Goal: Task Accomplishment & Management: Manage account settings

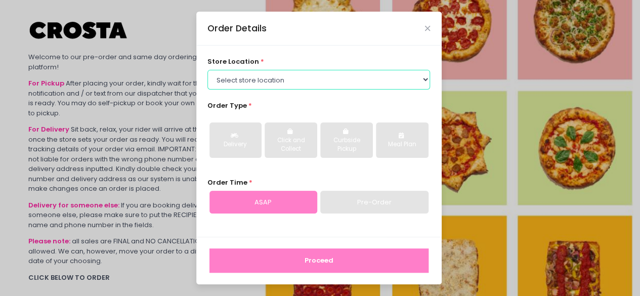
click at [245, 87] on select "Select store location Crosta Pizza - [PERSON_NAME] Crosta Pizza - [GEOGRAPHIC_D…" at bounding box center [319, 79] width 223 height 19
select select "65090bae48156caed44a5eb4"
click at [208, 70] on select "Select store location Crosta Pizza - [PERSON_NAME] Crosta Pizza - [GEOGRAPHIC_D…" at bounding box center [319, 79] width 223 height 19
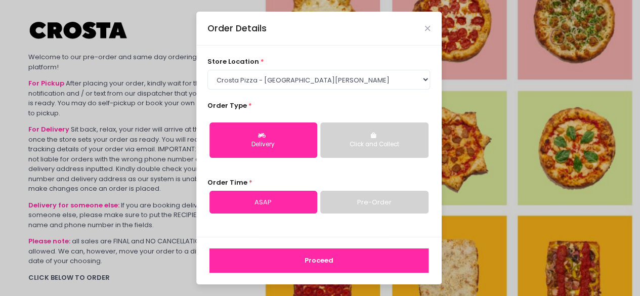
click at [276, 262] on button "Proceed" at bounding box center [319, 261] width 219 height 24
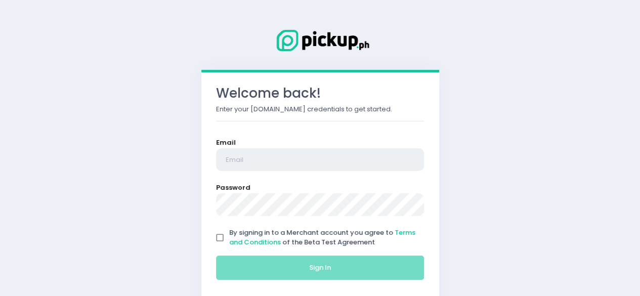
click at [263, 165] on input "email" at bounding box center [320, 159] width 209 height 23
click at [249, 154] on input "email" at bounding box center [320, 159] width 209 height 23
type input "crostasanjuan@gmail.com"
click at [216, 240] on input "By signing in to a Merchant account you agree to Terms and Conditions of the Be…" at bounding box center [220, 237] width 19 height 19
checkbox input "true"
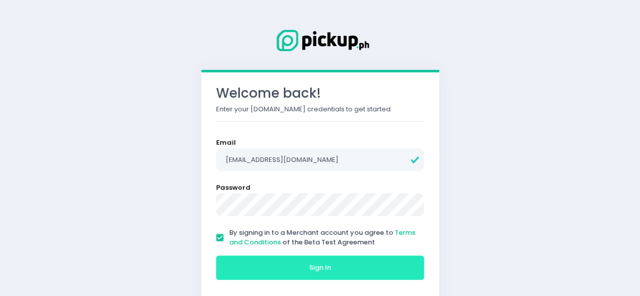
click at [238, 261] on button "Sign In" at bounding box center [320, 268] width 209 height 24
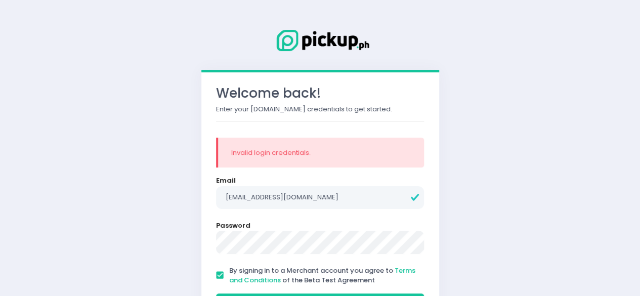
click at [82, 228] on div "Welcome back! Enter your Pickup.ph credentials to get started. Invalid login cr…" at bounding box center [320, 185] width 640 height 370
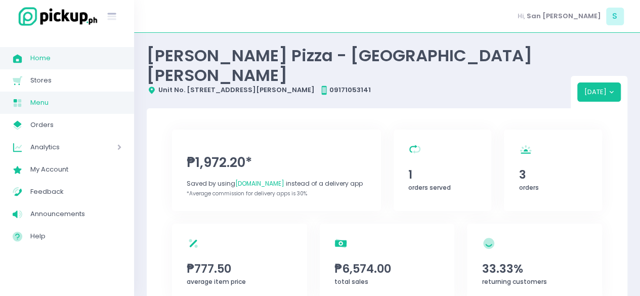
click at [51, 98] on span "Menu" at bounding box center [75, 102] width 91 height 13
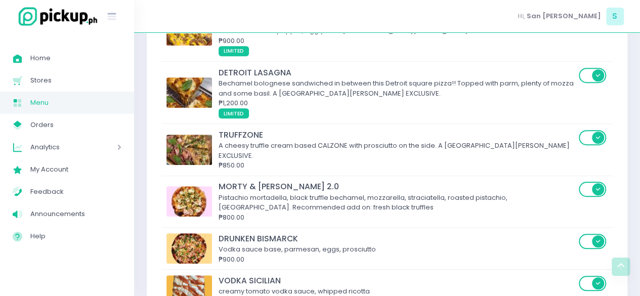
scroll to position [277, 0]
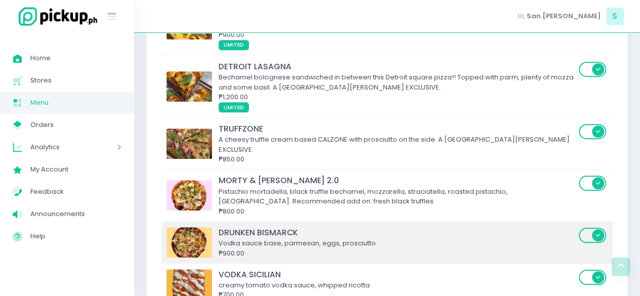
click at [264, 238] on div "Vodka sauce base, parmesan, eggs, prosciutto" at bounding box center [397, 243] width 357 height 10
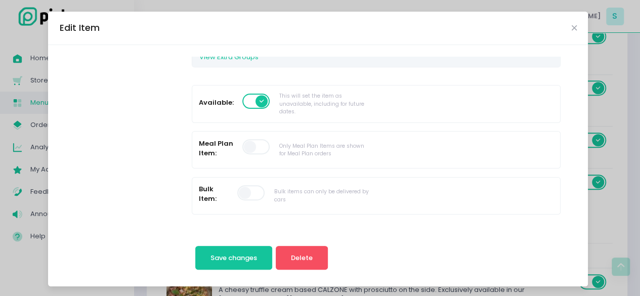
scroll to position [250, 0]
click at [247, 105] on span at bounding box center [257, 100] width 29 height 15
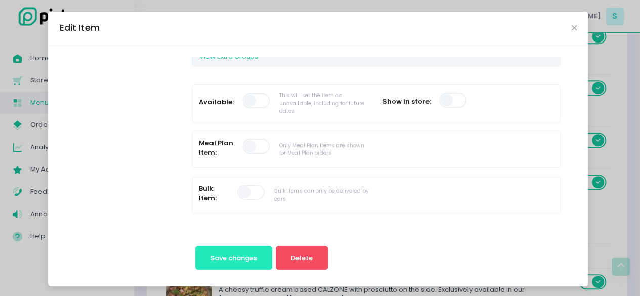
click at [235, 252] on button "Save changes" at bounding box center [233, 258] width 77 height 24
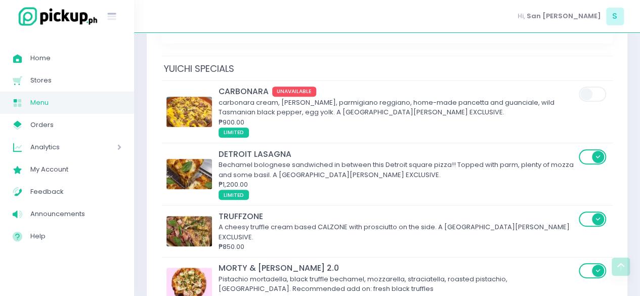
scroll to position [189, 0]
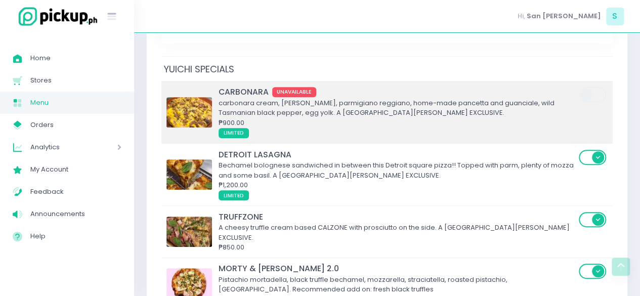
click at [282, 98] on div "carbonara cream, pecorino romano, parmigiano reggiano, home-made pancetta and g…" at bounding box center [397, 108] width 357 height 20
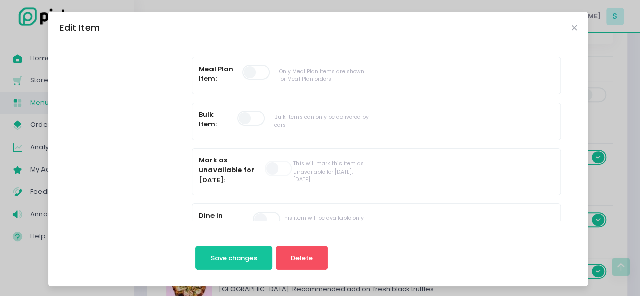
scroll to position [0, 0]
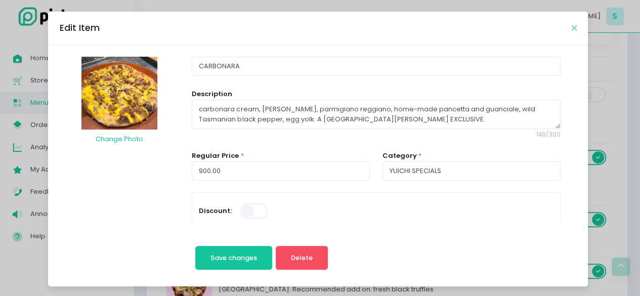
click at [572, 29] on icon "Close" at bounding box center [574, 28] width 5 height 8
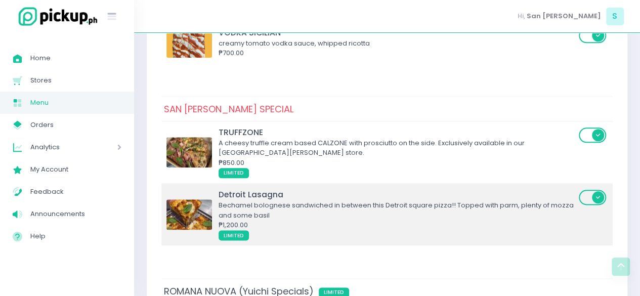
scroll to position [515, 0]
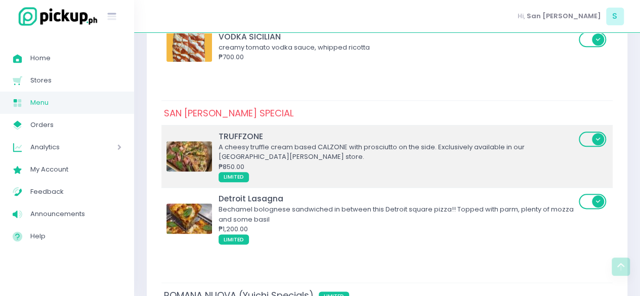
click at [383, 142] on div "A cheesy truffle cream based CALZONE with prosciutto on the side. Exclusively a…" at bounding box center [397, 152] width 357 height 20
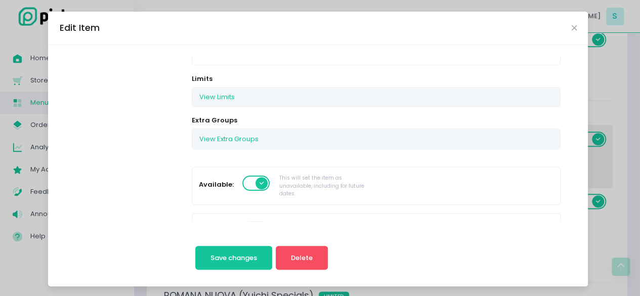
scroll to position [227, 0]
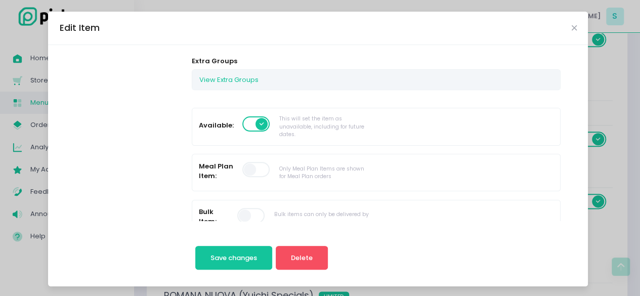
click at [253, 123] on span at bounding box center [257, 123] width 29 height 15
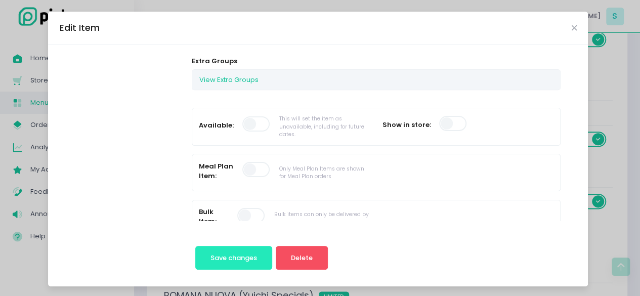
click at [237, 254] on span "Save changes" at bounding box center [234, 258] width 47 height 10
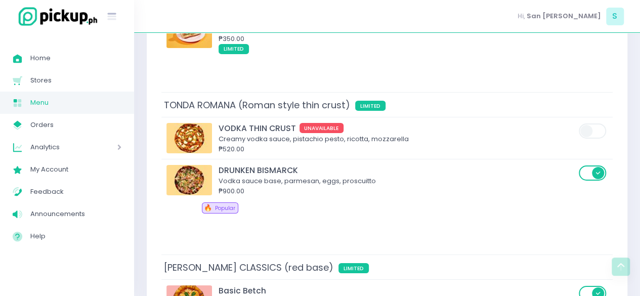
scroll to position [1702, 0]
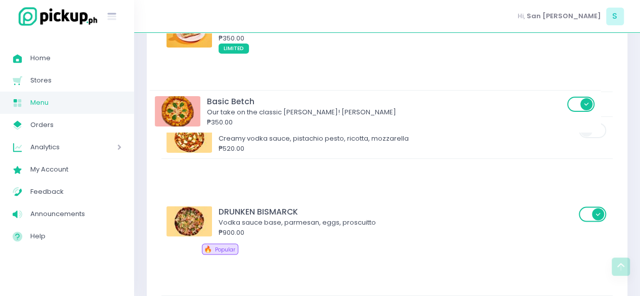
drag, startPoint x: 299, startPoint y: 215, endPoint x: 287, endPoint y: 102, distance: 113.6
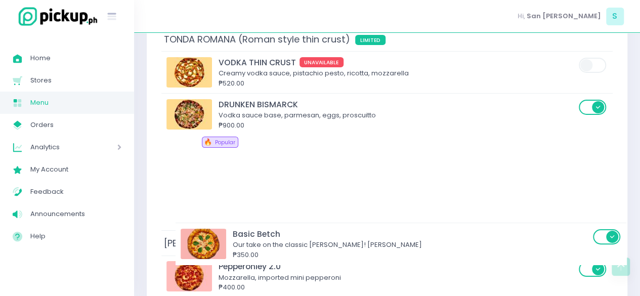
scroll to position [1771, 0]
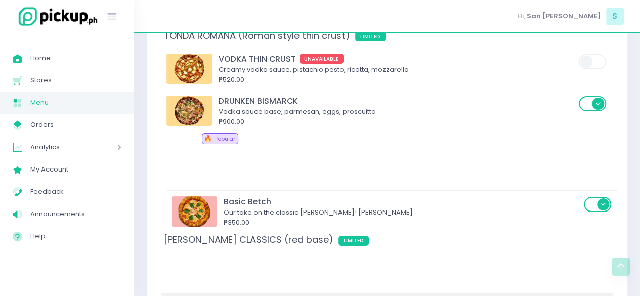
drag, startPoint x: 271, startPoint y: 130, endPoint x: 276, endPoint y: 213, distance: 83.7
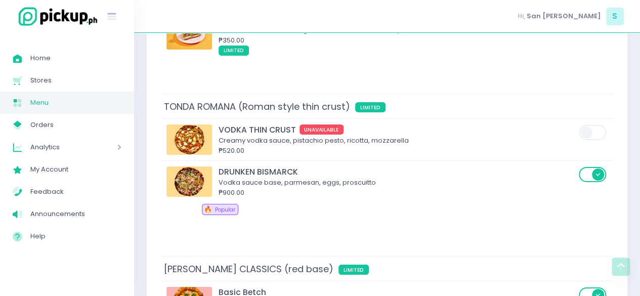
scroll to position [1699, 0]
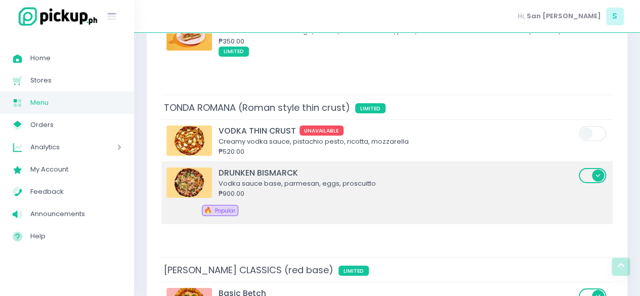
click at [288, 167] on div "DRUNKEN BISMARCK" at bounding box center [397, 173] width 357 height 12
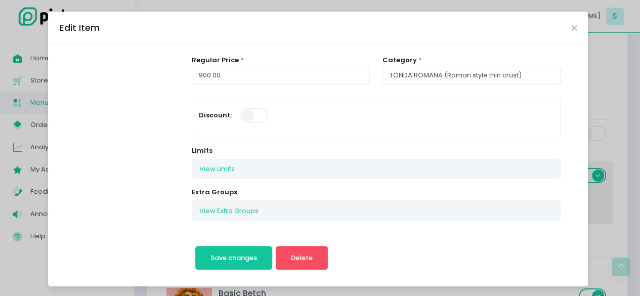
scroll to position [211, 0]
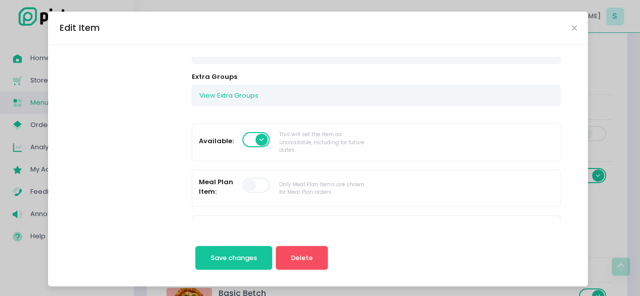
click at [243, 138] on span at bounding box center [257, 139] width 29 height 15
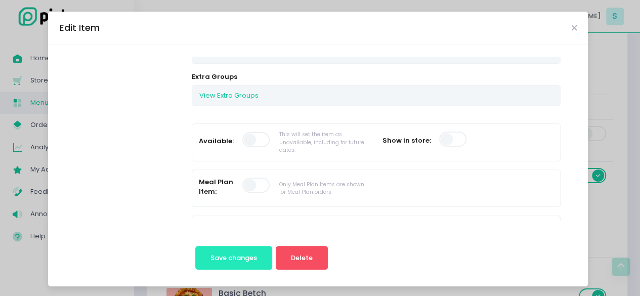
click at [232, 253] on span "Save changes" at bounding box center [234, 258] width 47 height 10
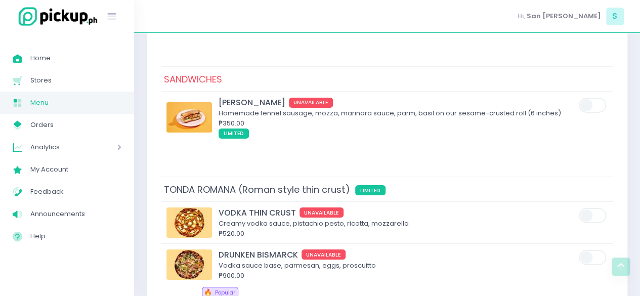
scroll to position [1612, 0]
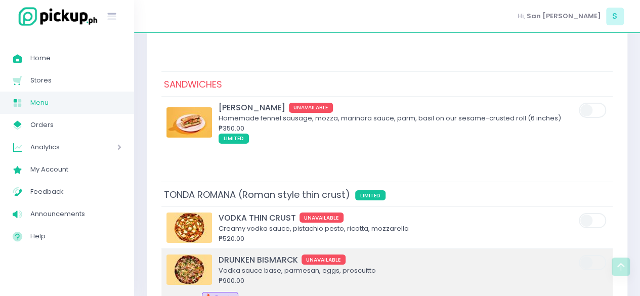
click at [290, 266] on div "Vodka sauce base, parmesan, eggs, proscuitto" at bounding box center [397, 271] width 357 height 10
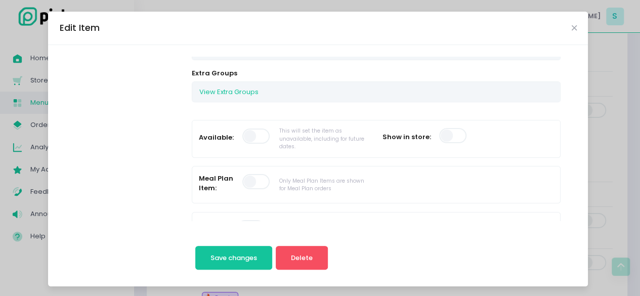
scroll to position [216, 0]
click at [243, 133] on span at bounding box center [257, 135] width 29 height 15
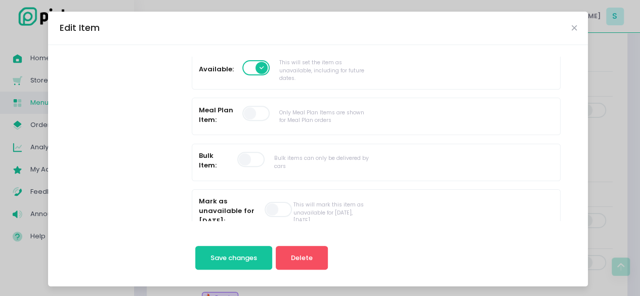
scroll to position [284, 0]
click at [268, 203] on span at bounding box center [279, 208] width 29 height 15
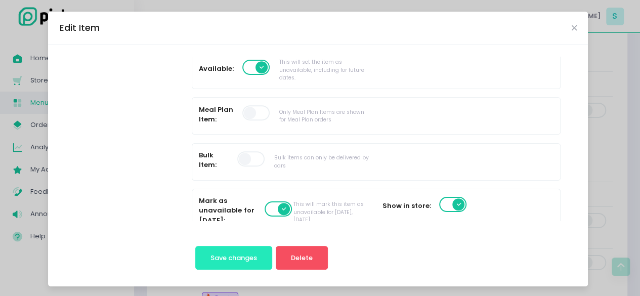
click at [253, 255] on button "Save changes" at bounding box center [233, 258] width 77 height 24
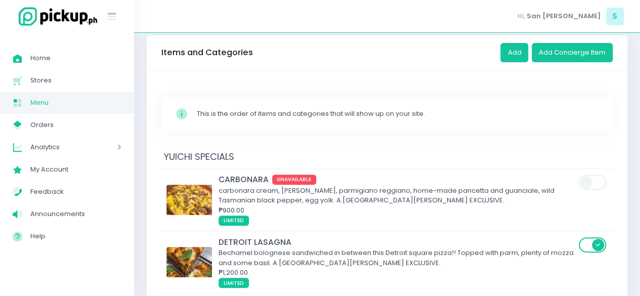
scroll to position [108, 0]
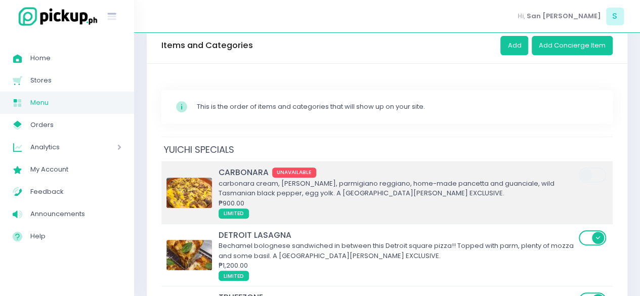
click at [268, 179] on div "carbonara cream, pecorino romano, parmigiano reggiano, home-made pancetta and g…" at bounding box center [397, 189] width 357 height 20
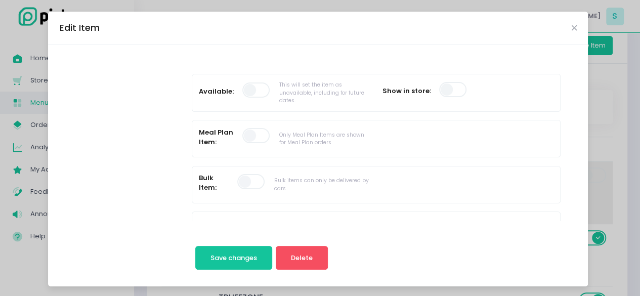
scroll to position [261, 0]
click at [248, 89] on span at bounding box center [257, 89] width 29 height 15
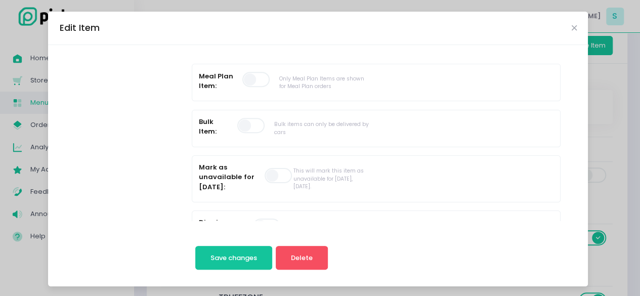
scroll to position [317, 0]
click at [265, 173] on span at bounding box center [279, 175] width 29 height 15
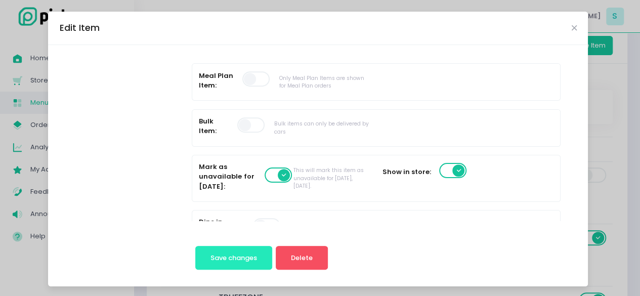
click at [246, 262] on button "Save changes" at bounding box center [233, 258] width 77 height 24
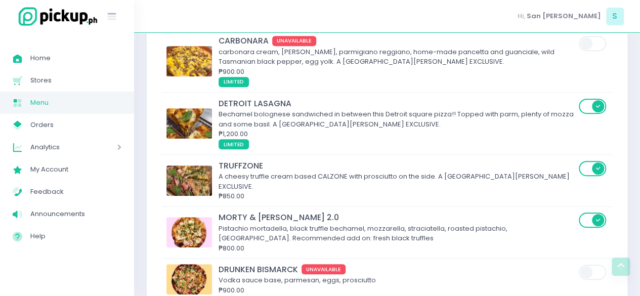
scroll to position [284, 0]
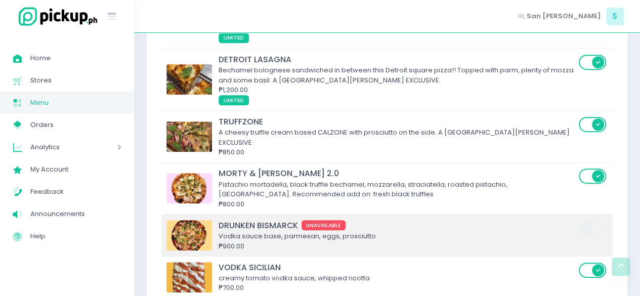
click at [241, 231] on div "Vodka sauce base, parmesan, eggs, prosciutto" at bounding box center [397, 236] width 357 height 10
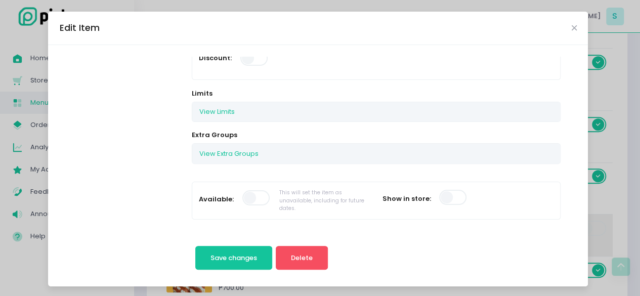
scroll to position [231, 0]
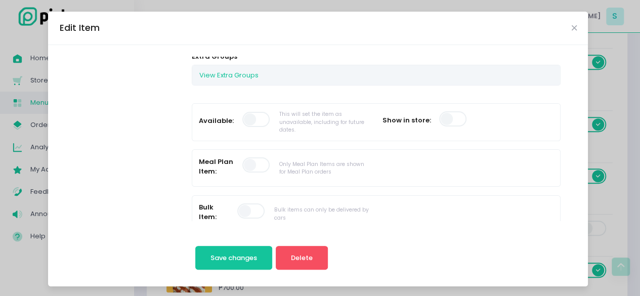
click at [246, 117] on span at bounding box center [257, 119] width 29 height 15
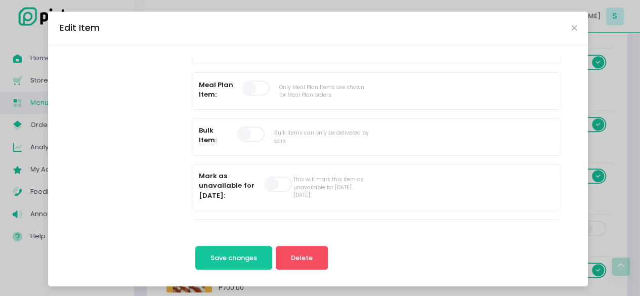
scroll to position [318, 0]
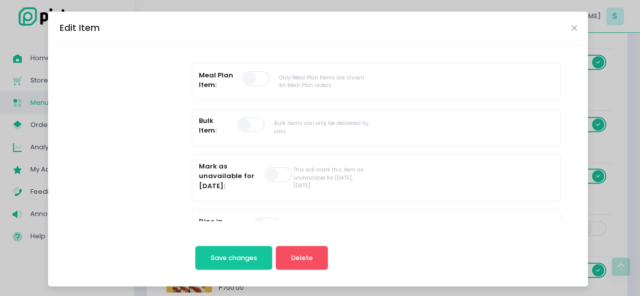
click at [265, 170] on span at bounding box center [279, 174] width 29 height 15
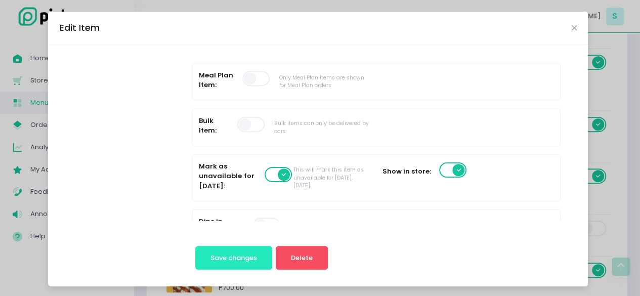
click at [251, 262] on span "Save changes" at bounding box center [234, 258] width 47 height 10
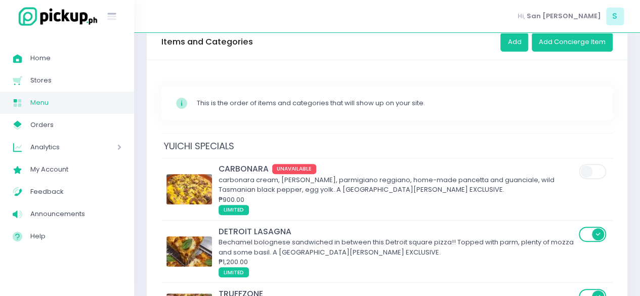
scroll to position [132, 0]
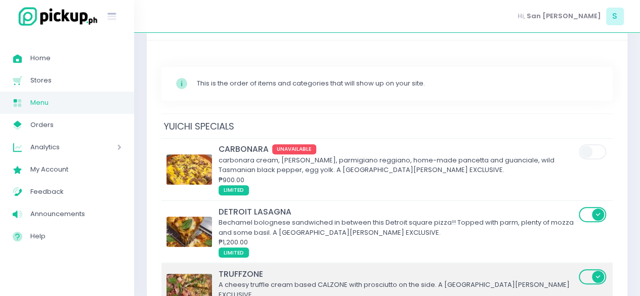
click at [240, 280] on div "A cheesy truffle cream based CALZONE with prosciutto on the side. A SAN JUAN EX…" at bounding box center [397, 290] width 357 height 20
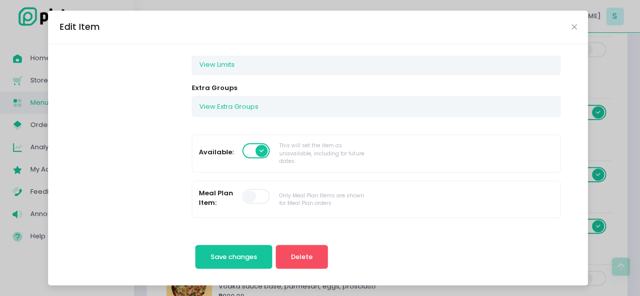
scroll to position [200, 0]
click at [253, 142] on span at bounding box center [257, 149] width 29 height 15
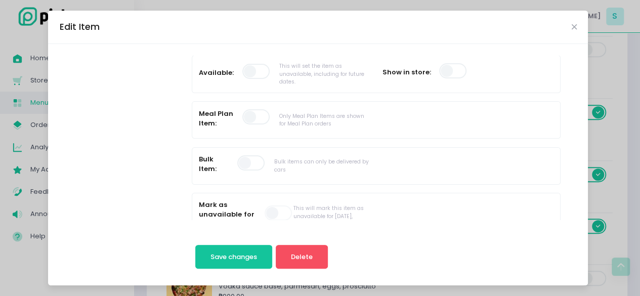
scroll to position [279, 0]
click at [252, 203] on div "Mark as unavailable for today: This will mark this item as unavailable for toda…" at bounding box center [284, 215] width 171 height 33
click at [265, 212] on span at bounding box center [279, 212] width 29 height 15
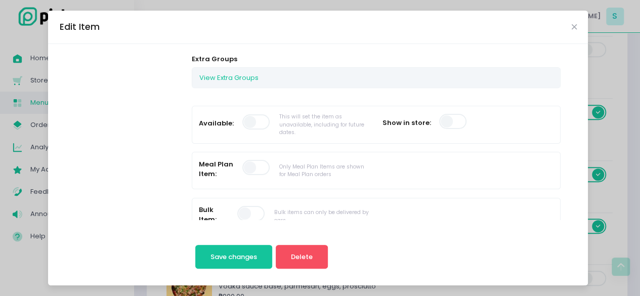
scroll to position [229, 0]
click at [247, 115] on span at bounding box center [257, 120] width 29 height 15
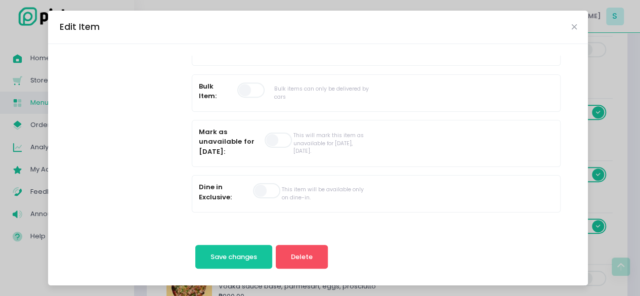
click at [267, 140] on span at bounding box center [279, 140] width 29 height 15
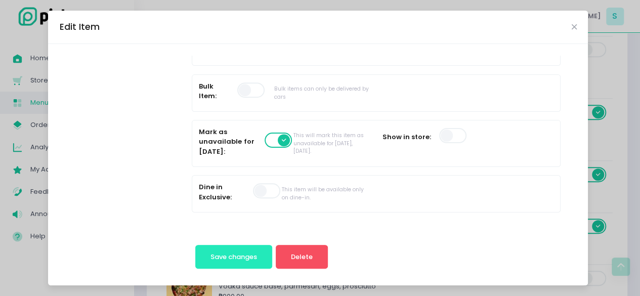
click at [251, 264] on button "Save changes" at bounding box center [233, 257] width 77 height 24
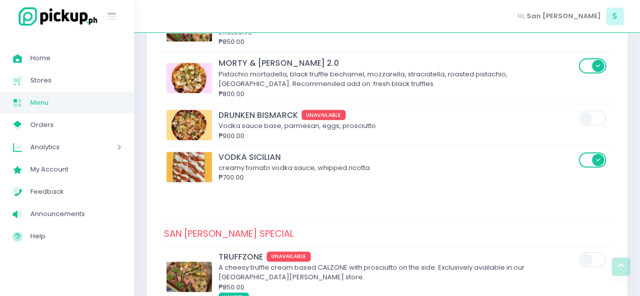
scroll to position [395, 0]
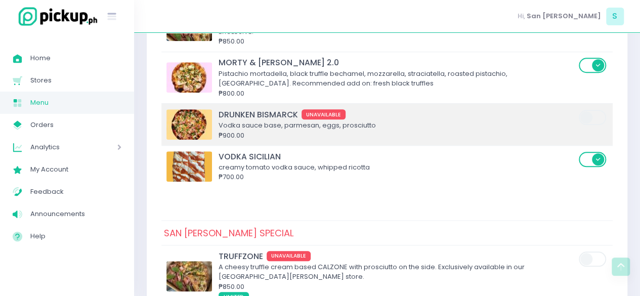
click at [246, 120] on div "Vodka sauce base, parmesan, eggs, prosciutto" at bounding box center [397, 125] width 357 height 10
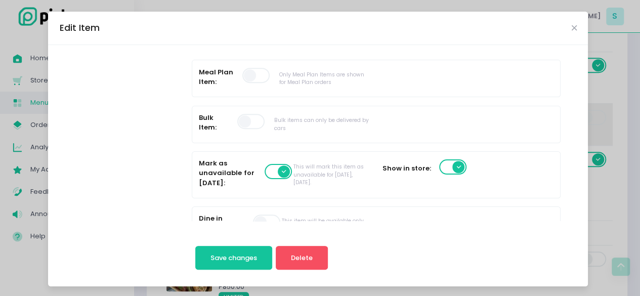
scroll to position [325, 0]
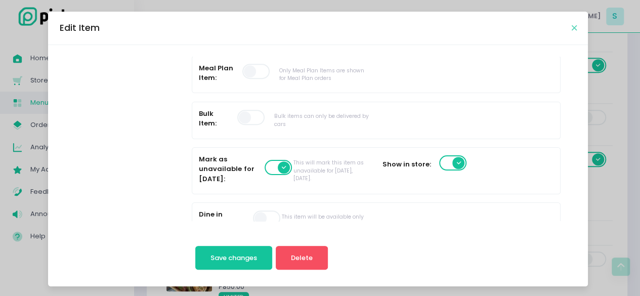
click at [572, 29] on icon "Close" at bounding box center [574, 28] width 5 height 8
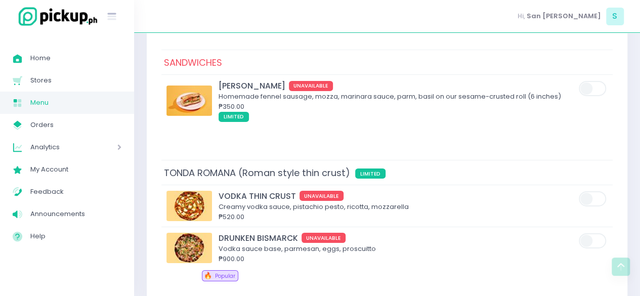
scroll to position [1634, 0]
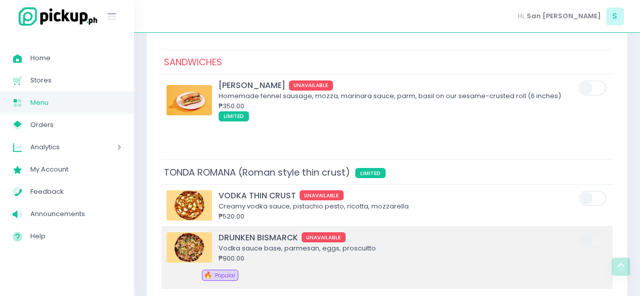
click at [288, 244] on div "Vodka sauce base, parmesan, eggs, proscuitto" at bounding box center [397, 249] width 357 height 10
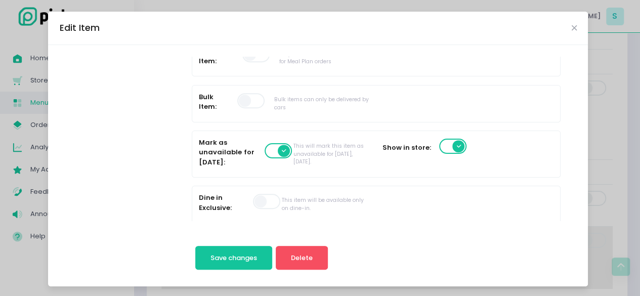
scroll to position [345, 0]
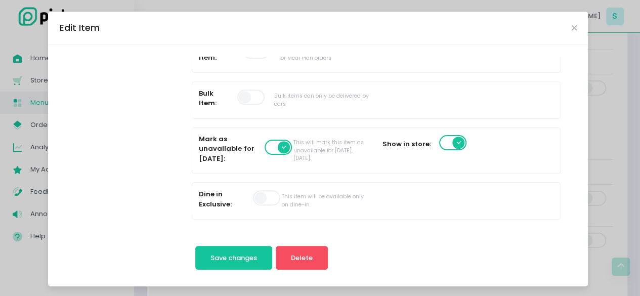
click at [575, 27] on div "Edit Item" at bounding box center [318, 28] width 540 height 33
click at [572, 28] on icon "Close" at bounding box center [574, 28] width 5 height 8
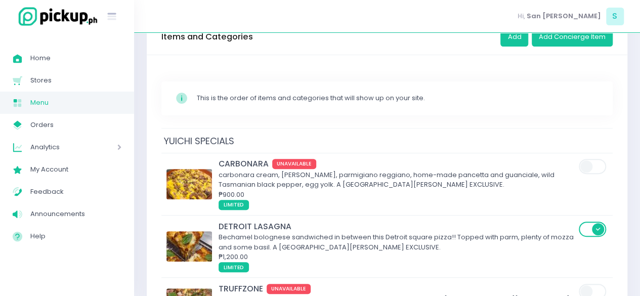
scroll to position [115, 0]
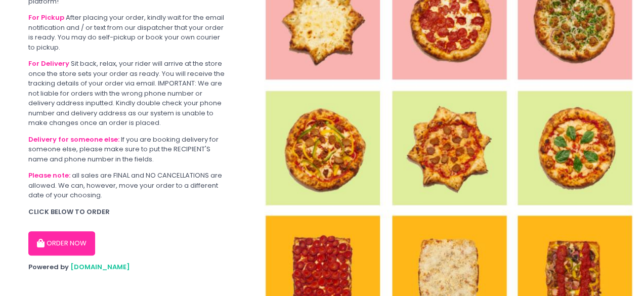
scroll to position [65, 0]
click at [45, 239] on button "ORDER NOW" at bounding box center [61, 244] width 67 height 24
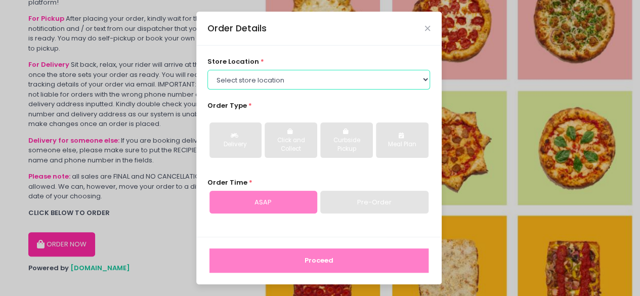
click at [269, 87] on select "Select store location Crosta Pizza - [PERSON_NAME] Crosta Pizza - [GEOGRAPHIC_D…" at bounding box center [319, 79] width 223 height 19
select select "65090bae48156caed44a5eb4"
click at [208, 70] on select "Select store location Crosta Pizza - [PERSON_NAME] Crosta Pizza - [GEOGRAPHIC_D…" at bounding box center [319, 79] width 223 height 19
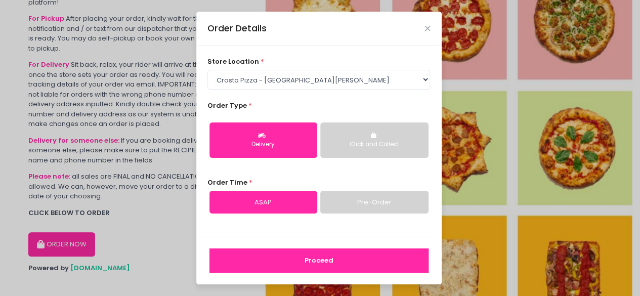
click at [281, 258] on button "Proceed" at bounding box center [319, 261] width 219 height 24
